Goal: Use online tool/utility: Utilize a website feature to perform a specific function

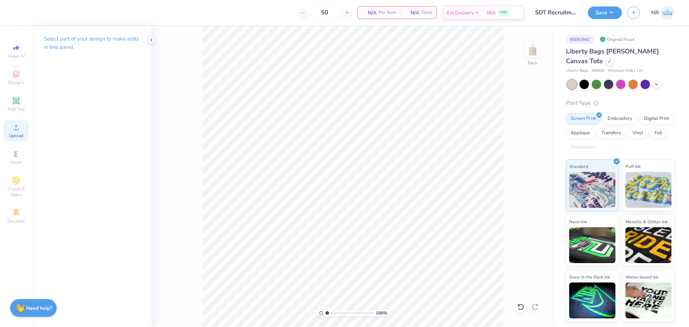
click at [17, 127] on icon at bounding box center [16, 127] width 9 height 9
click at [517, 148] on input "10.37" at bounding box center [519, 144] width 26 height 10
type input "9.00"
type input "10.36"
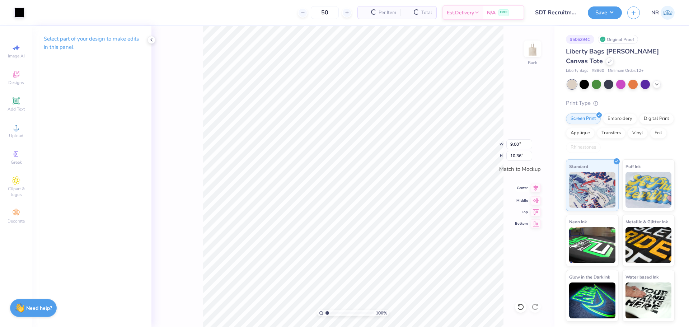
click at [534, 190] on icon at bounding box center [536, 188] width 10 height 9
click at [536, 200] on icon at bounding box center [536, 199] width 10 height 9
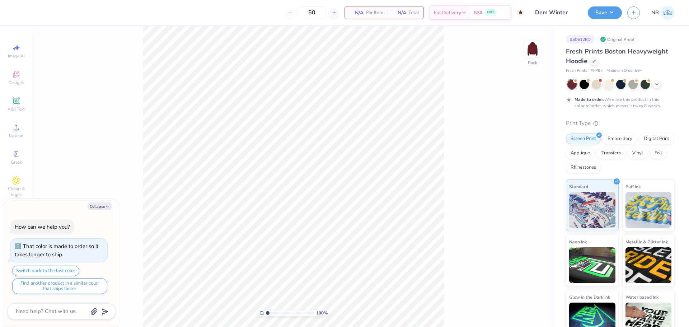
type textarea "x"
